Goal: Obtain resource: Download file/media

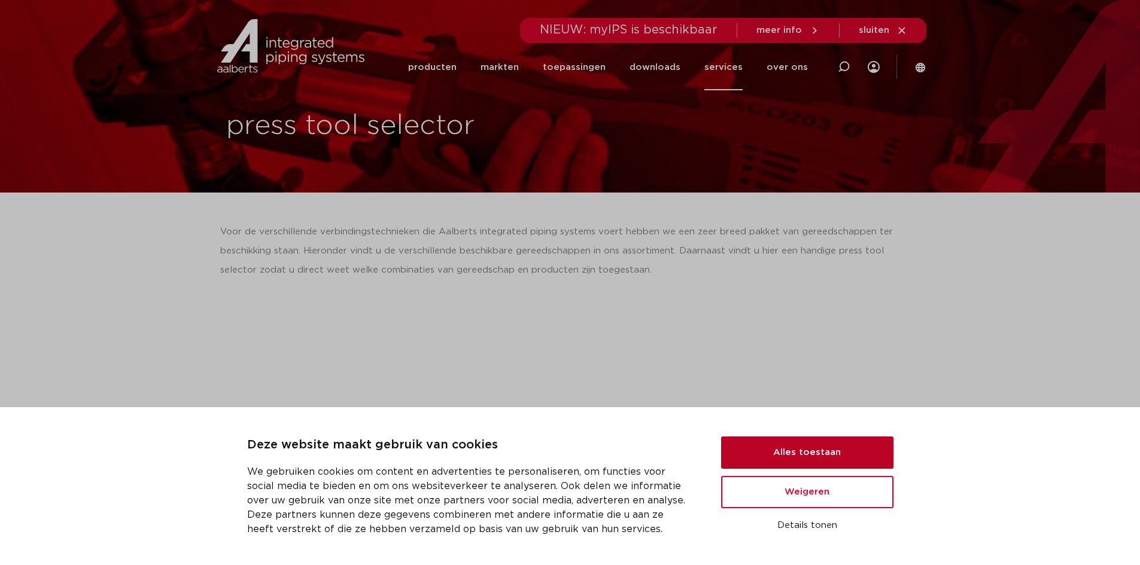
click at [867, 462] on button "Alles toestaan" at bounding box center [807, 453] width 172 height 32
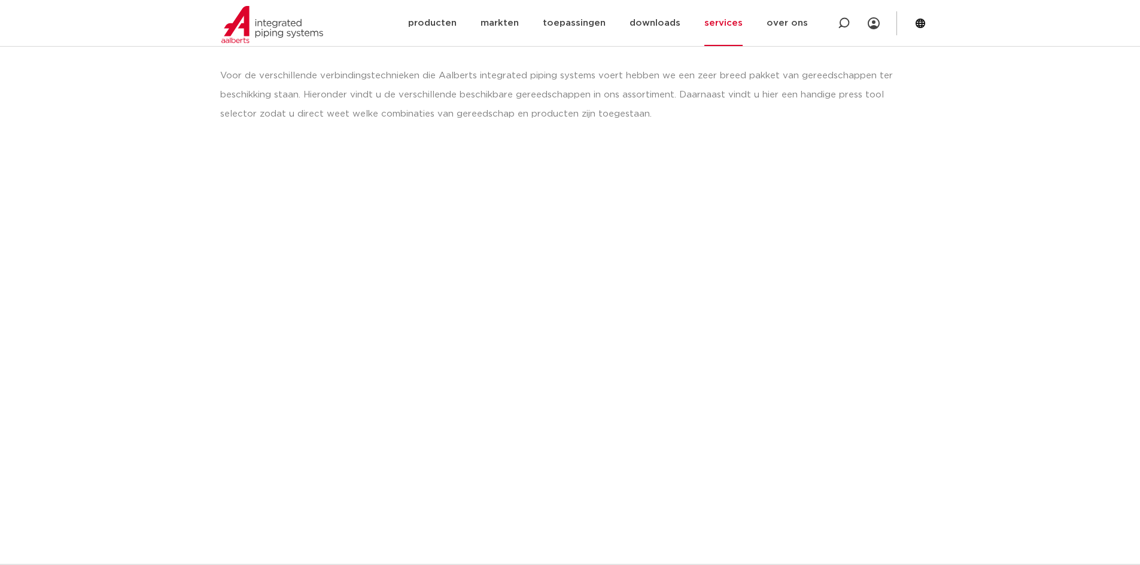
scroll to position [239, 0]
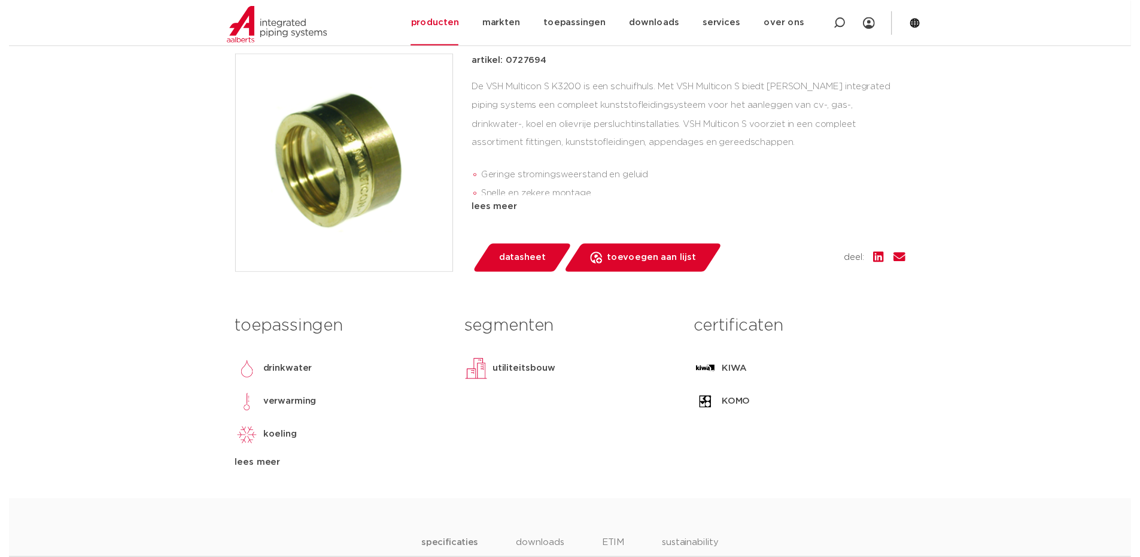
scroll to position [180, 0]
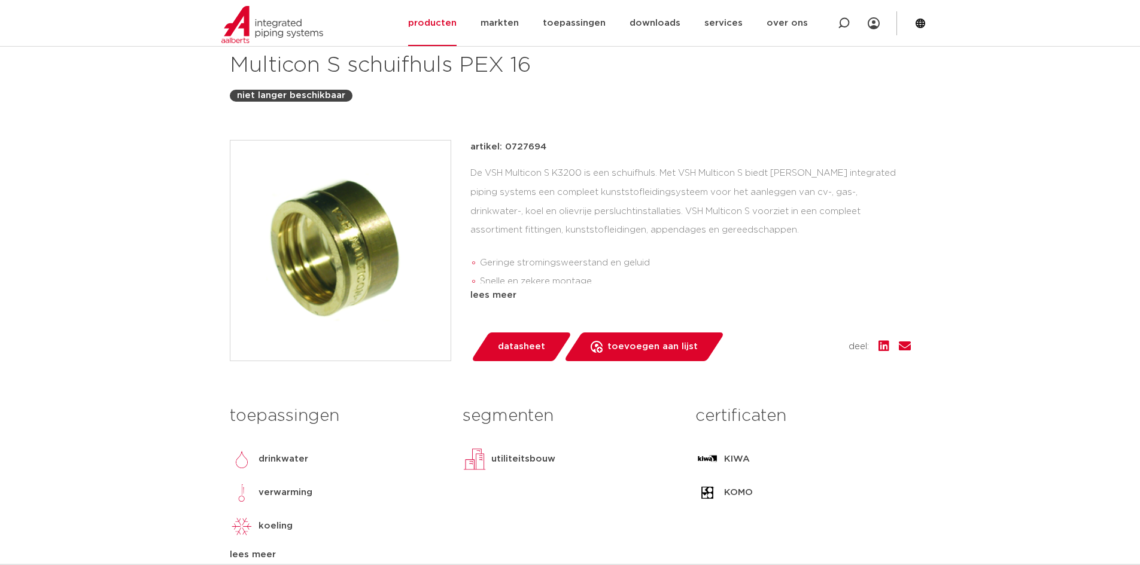
click at [521, 340] on span "datasheet" at bounding box center [521, 346] width 47 height 19
